Goal: Task Accomplishment & Management: Manage account settings

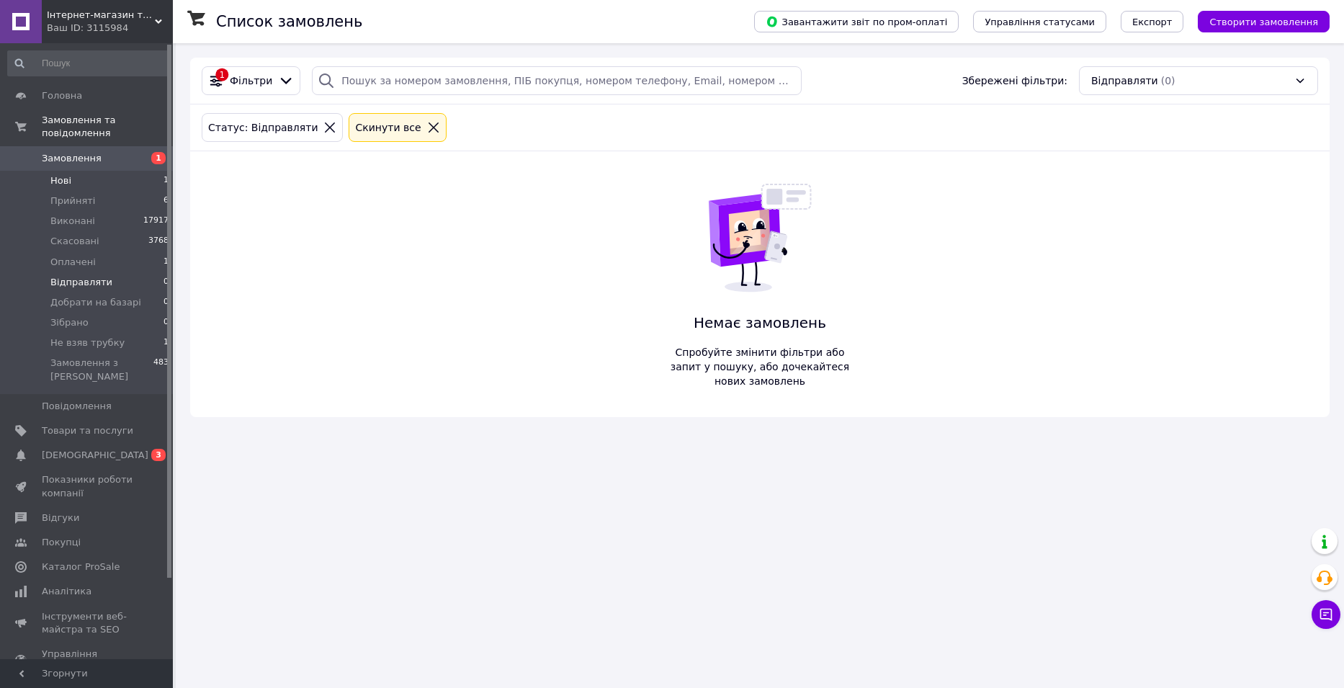
click at [156, 171] on li "Нові 1" at bounding box center [88, 181] width 177 height 20
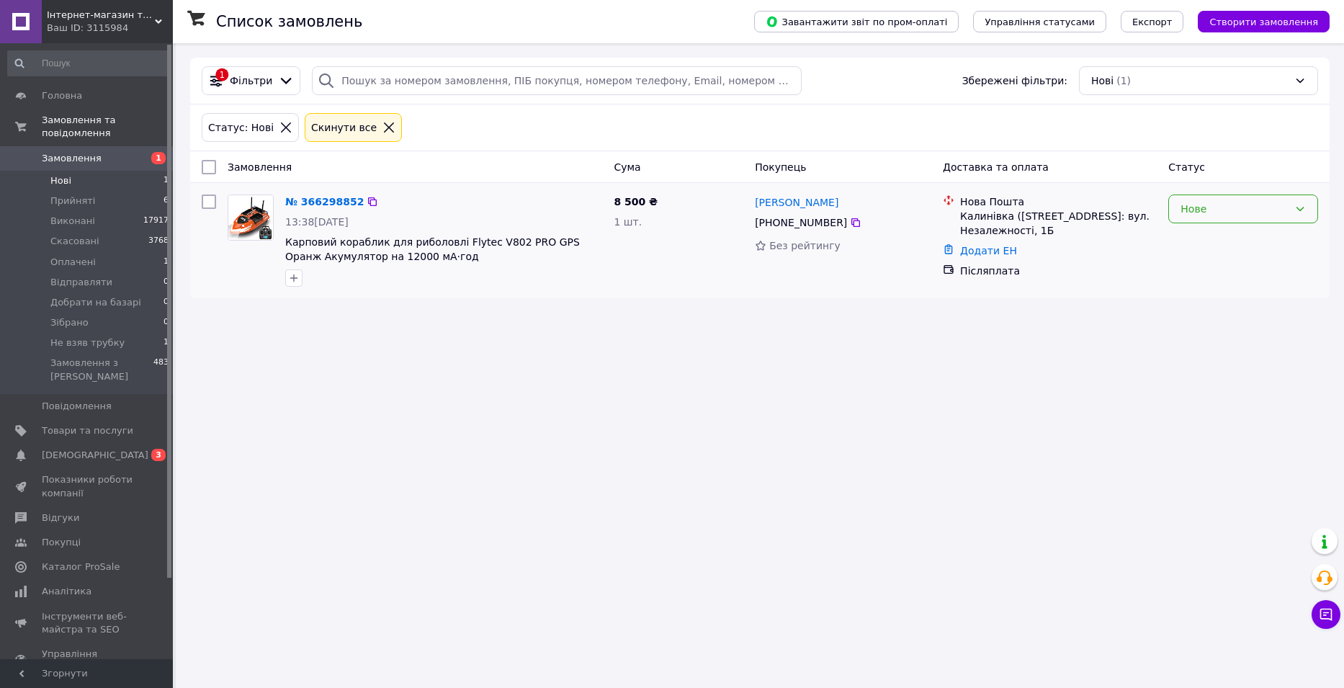
click at [1217, 207] on div "Нове" at bounding box center [1235, 209] width 108 height 16
click at [1193, 237] on li "Прийнято" at bounding box center [1243, 241] width 148 height 26
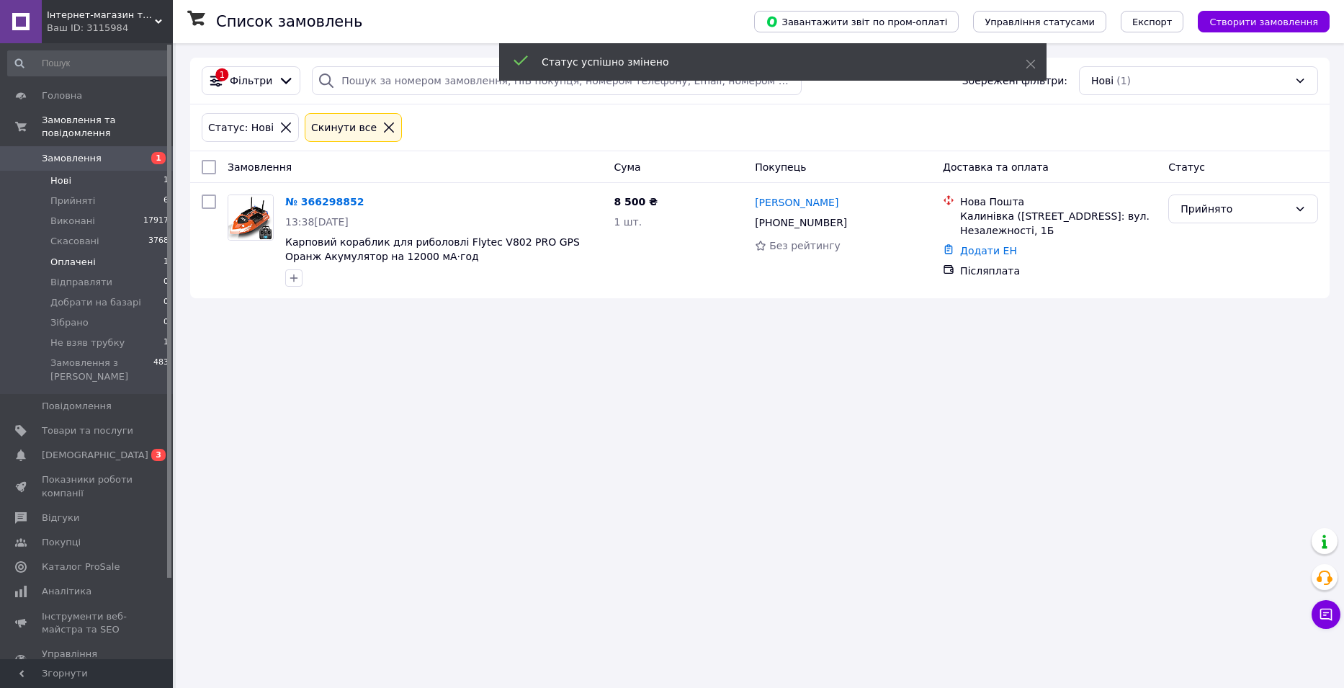
click at [140, 252] on li "Оплачені 1" at bounding box center [88, 262] width 177 height 20
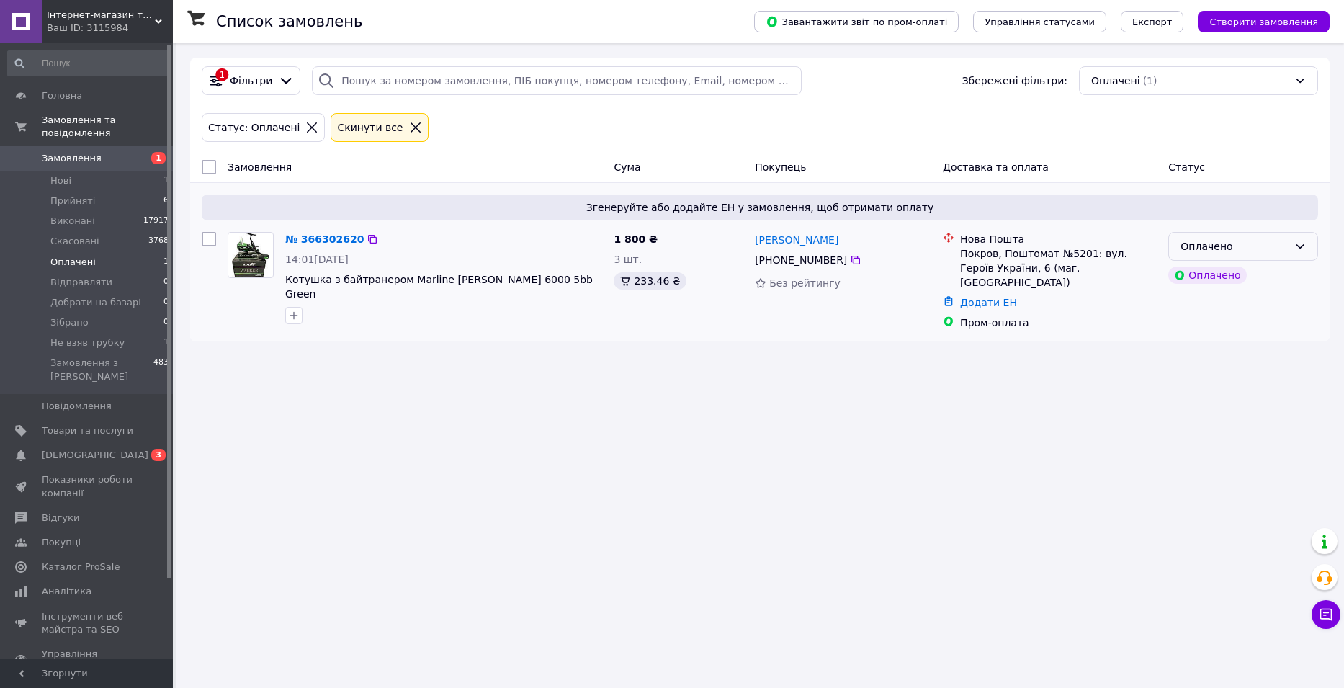
click at [1210, 253] on div "Оплачено" at bounding box center [1235, 246] width 108 height 16
click at [1199, 270] on li "Прийнято" at bounding box center [1243, 278] width 148 height 26
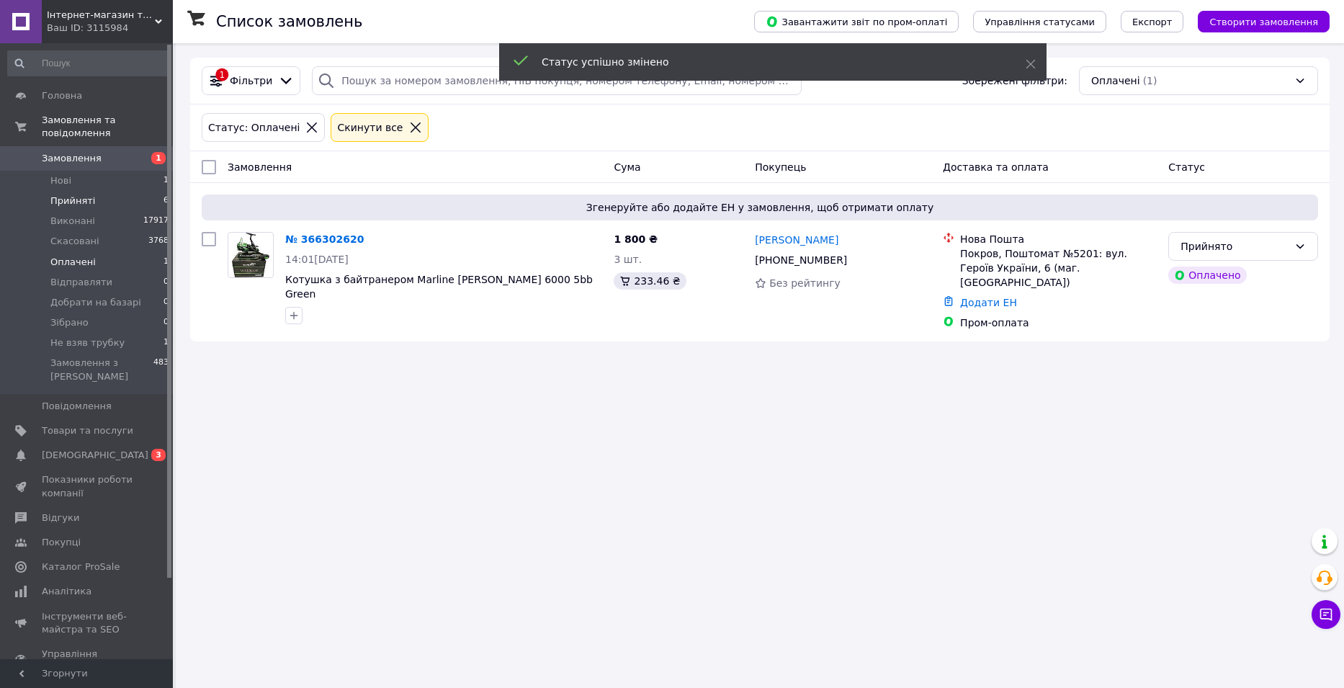
click at [151, 191] on li "Прийняті 6" at bounding box center [88, 201] width 177 height 20
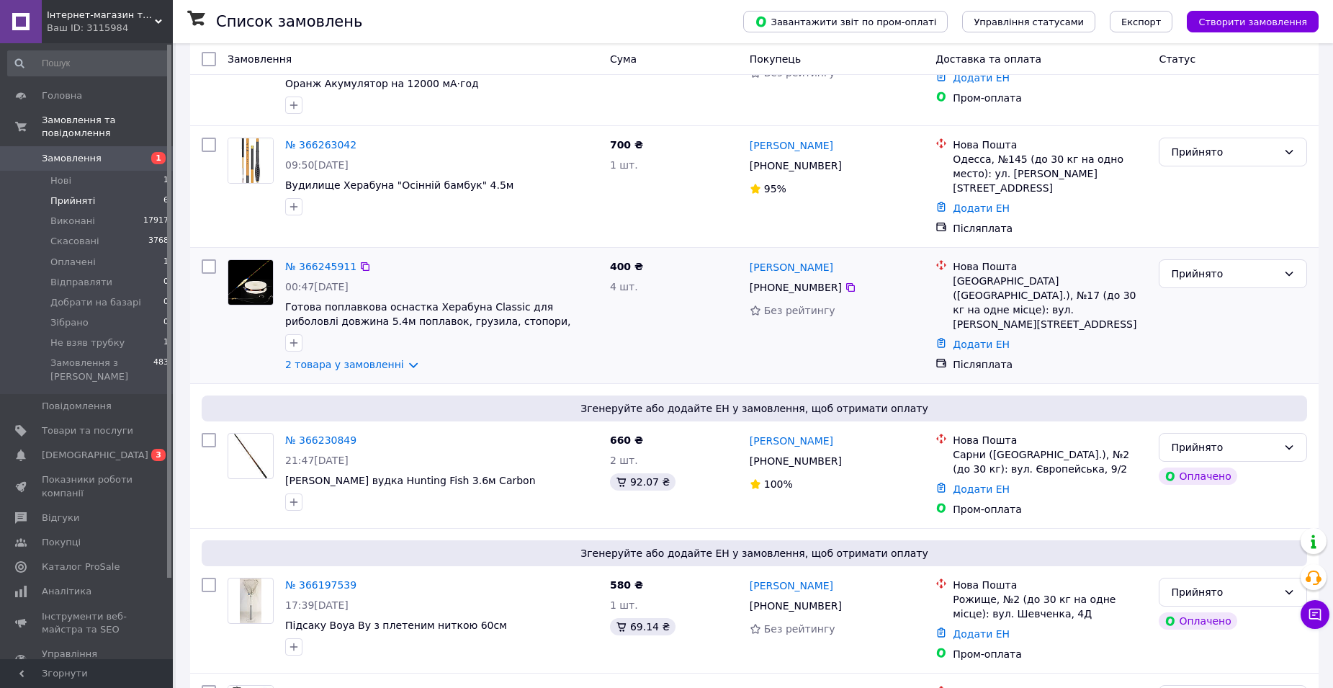
scroll to position [274, 0]
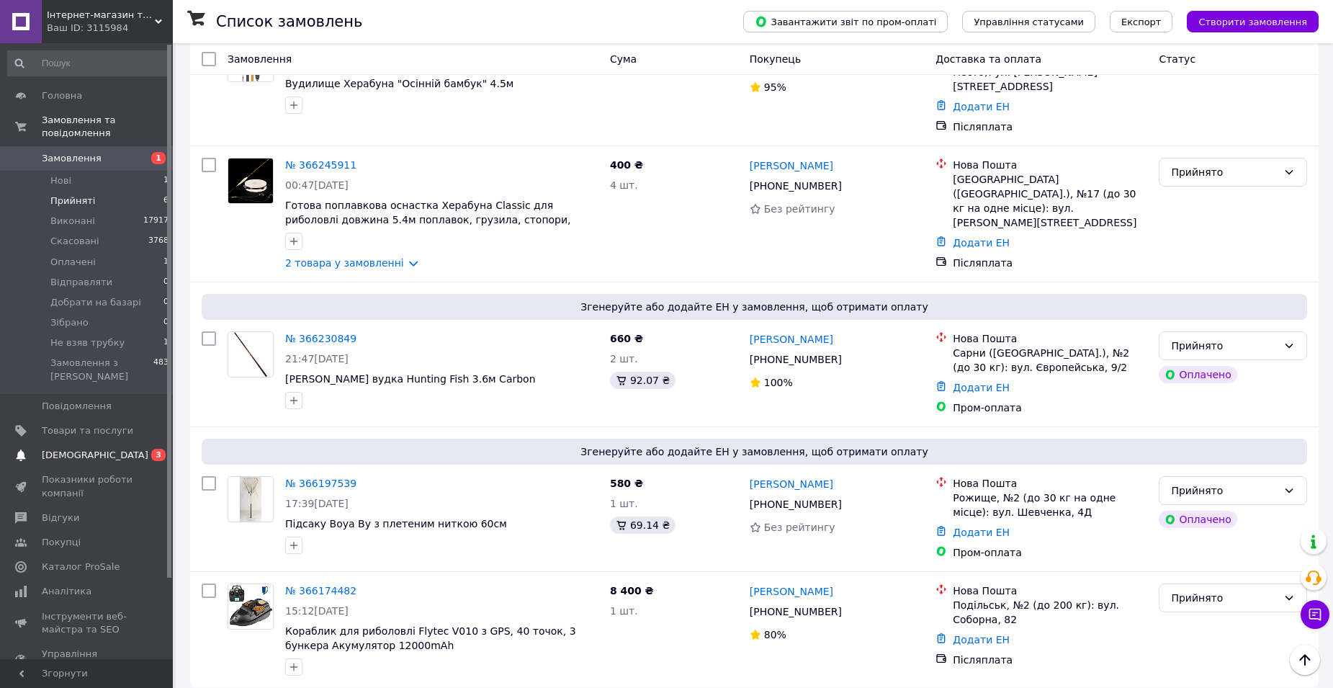
click at [106, 449] on span "[DEMOGRAPHIC_DATA]" at bounding box center [87, 455] width 91 height 13
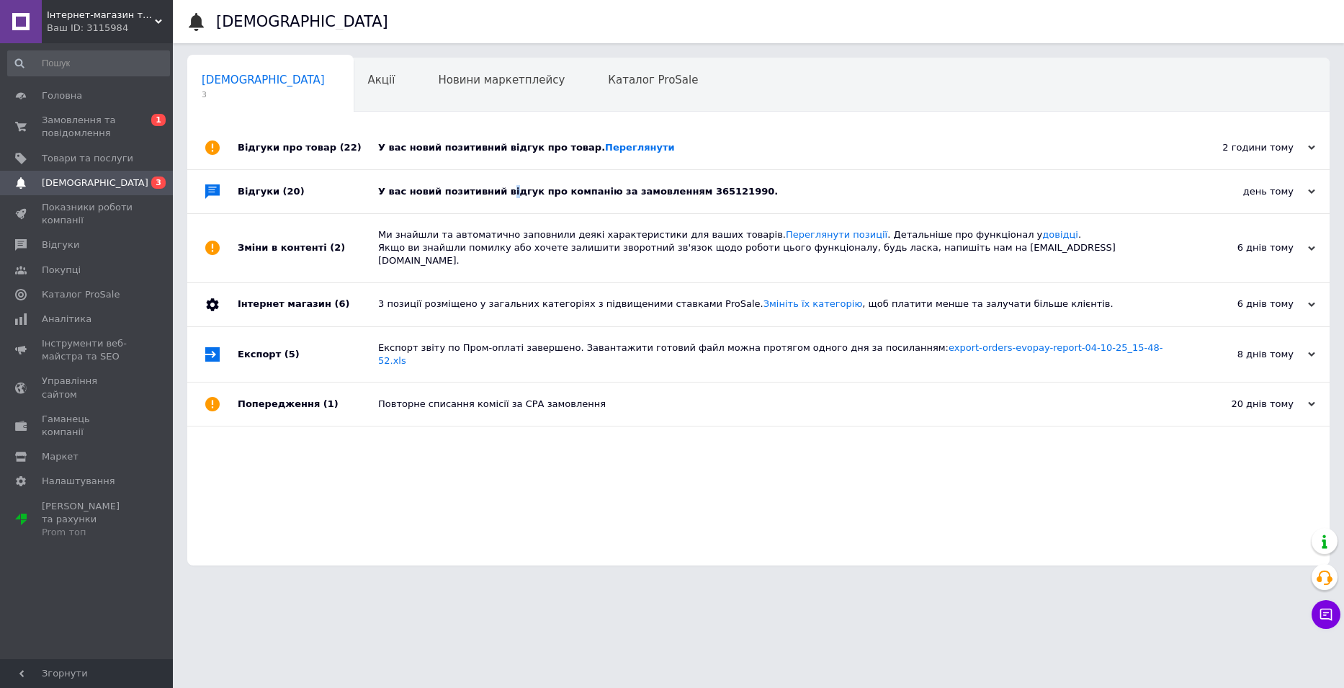
click at [501, 182] on div "У вас новий позитивний відгук про компанію за замовленням 365121990." at bounding box center [774, 191] width 793 height 43
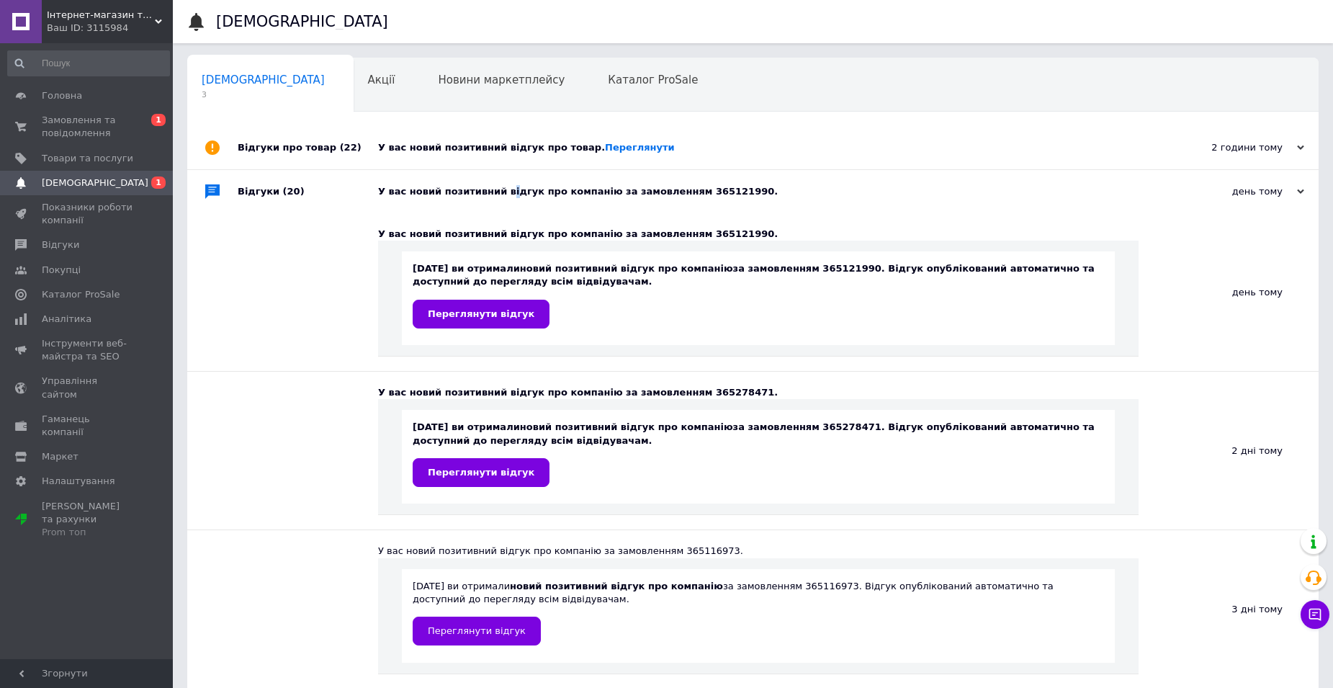
drag, startPoint x: 477, startPoint y: 479, endPoint x: 490, endPoint y: 282, distance: 197.8
click at [503, 267] on div "У вас новий позитивний відгук про компанію за замовленням 365121990. 11.10.2025…" at bounding box center [758, 292] width 761 height 158
click at [390, 214] on div "У вас новий позитивний відгук про компанію за замовленням 365121990. 11.10.2025…" at bounding box center [758, 292] width 761 height 158
click at [403, 196] on div "У вас новий позитивний відгук про компанію за замовленням 365121990." at bounding box center [769, 191] width 782 height 13
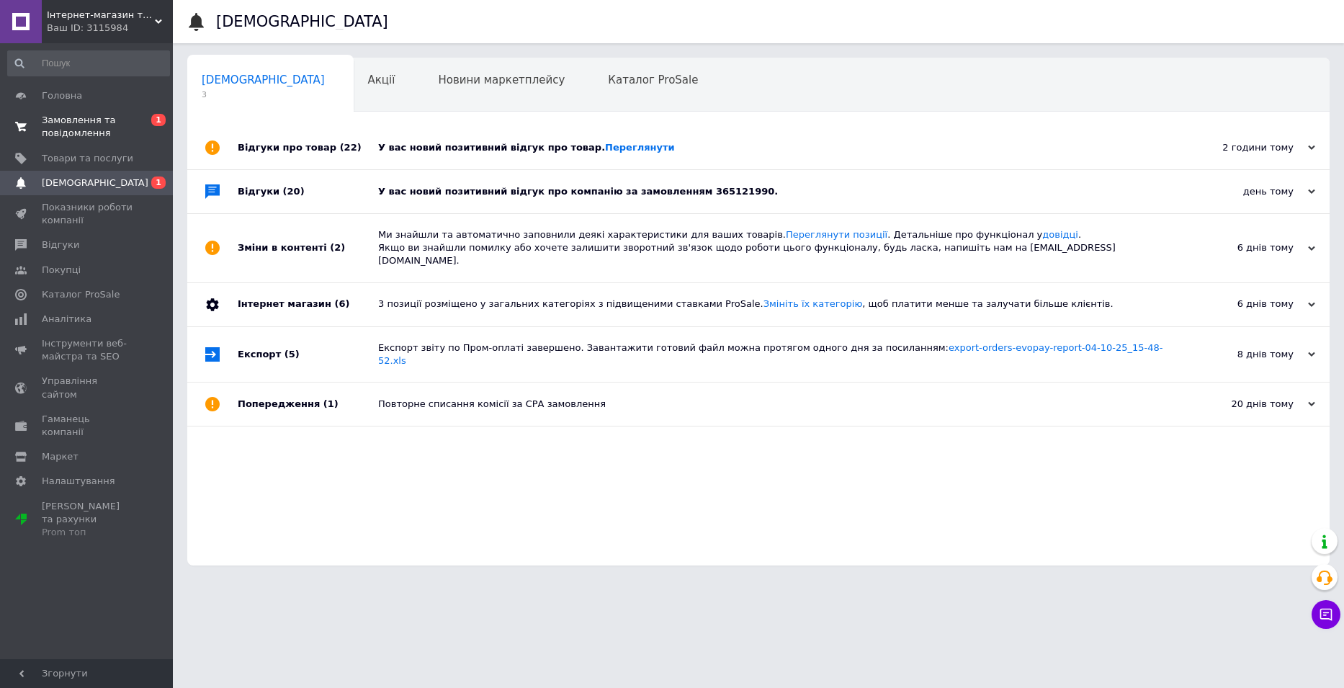
click at [138, 123] on span "0 1" at bounding box center [153, 127] width 40 height 26
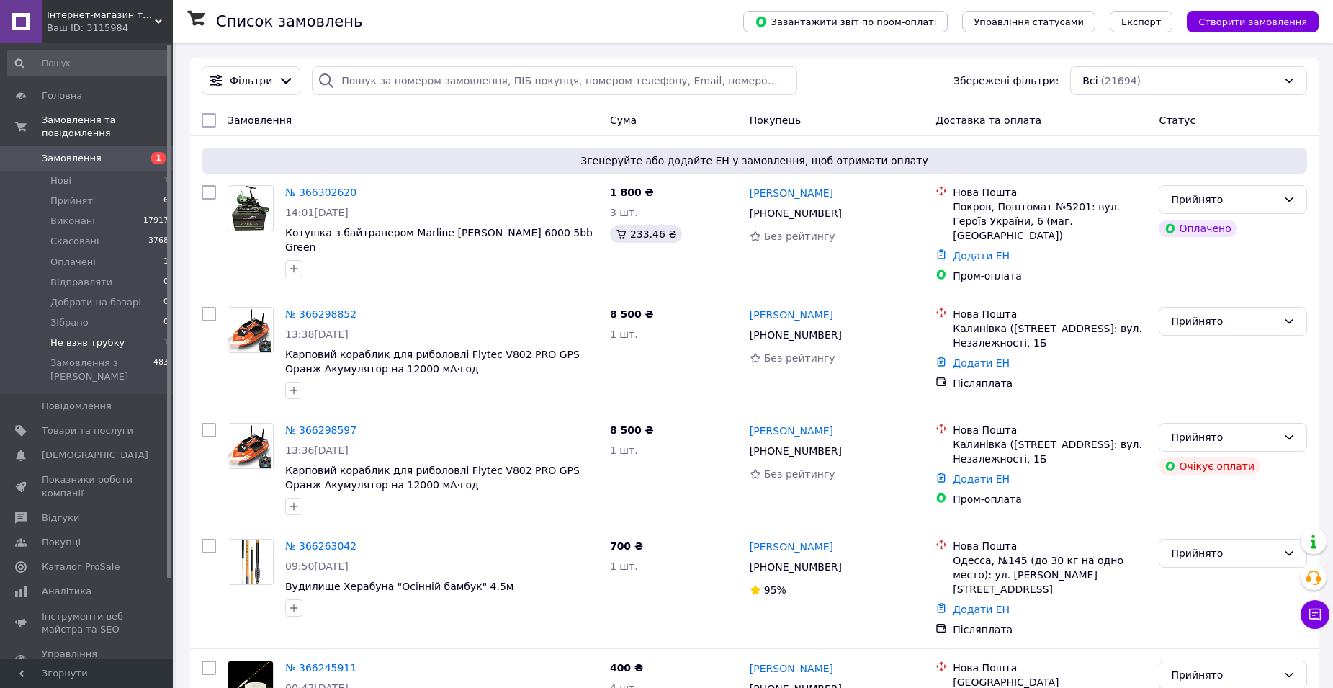
click at [112, 336] on span "Не взяв трубку" at bounding box center [87, 342] width 74 height 13
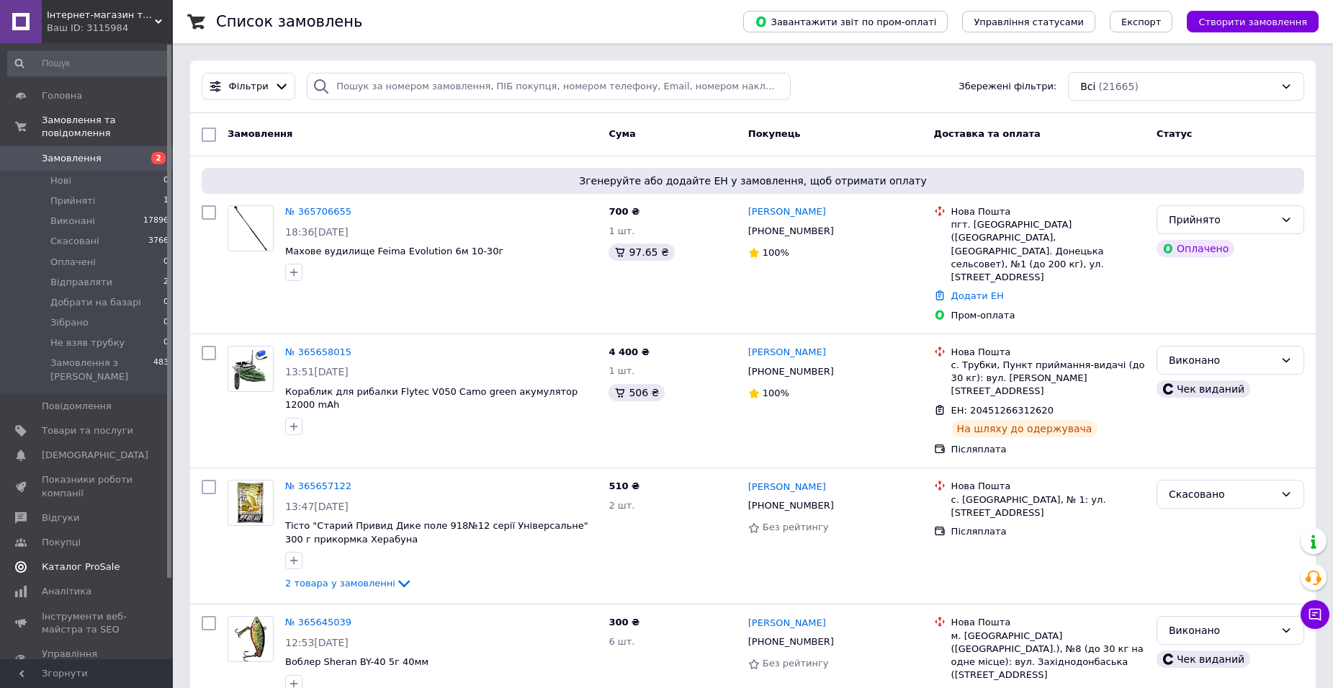
click at [78, 560] on span "Каталог ProSale" at bounding box center [81, 566] width 78 height 13
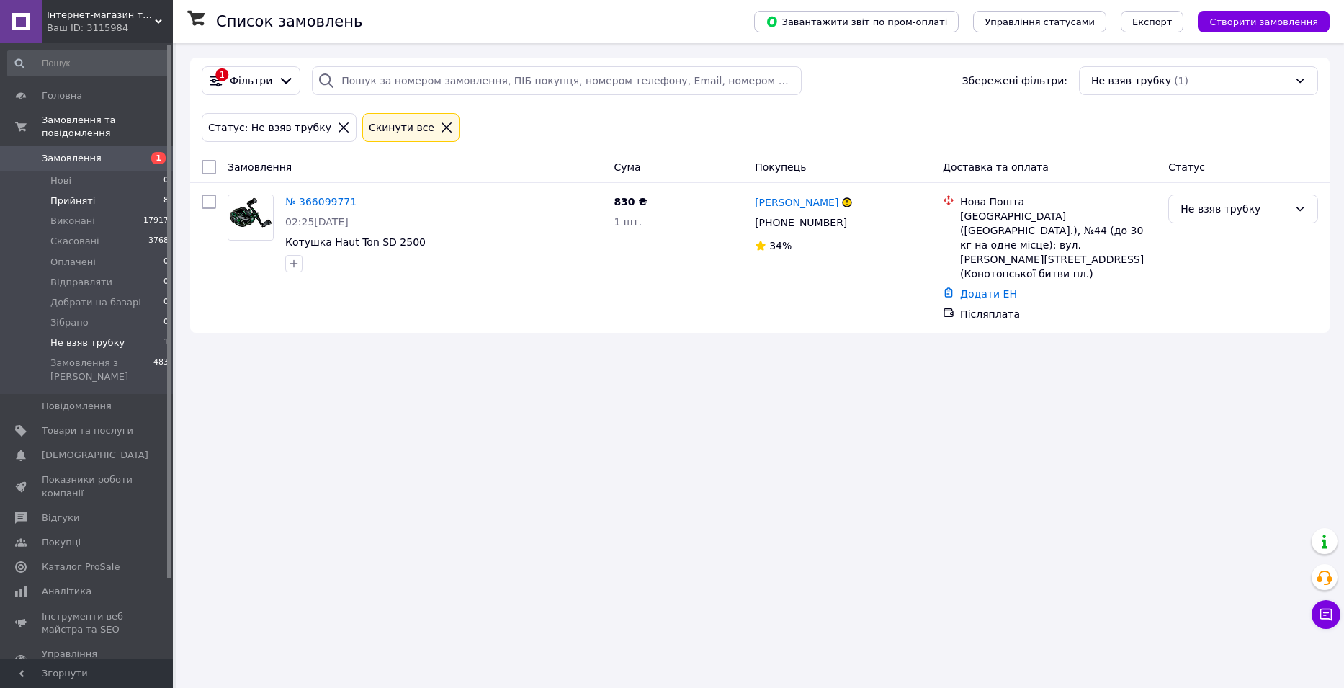
click at [134, 192] on li "Прийняті 8" at bounding box center [88, 201] width 177 height 20
